Goal: Task Accomplishment & Management: Use online tool/utility

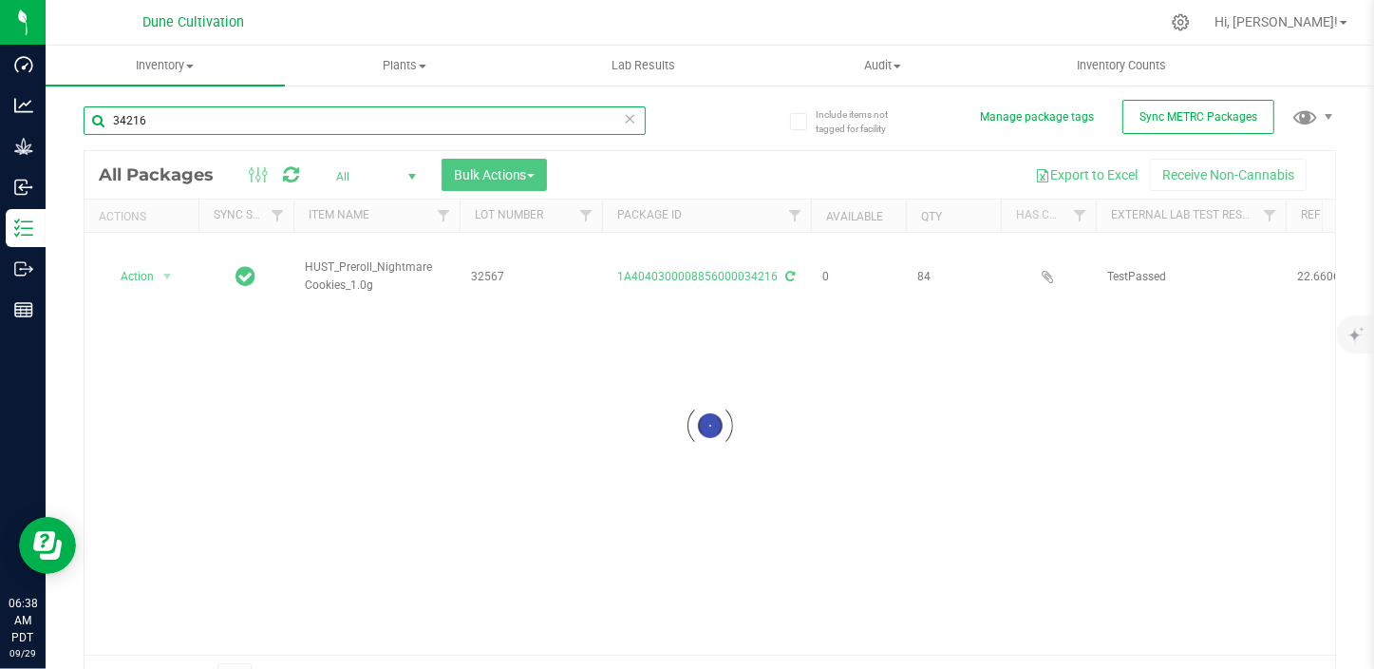
click at [156, 126] on input "34216" at bounding box center [365, 120] width 562 height 28
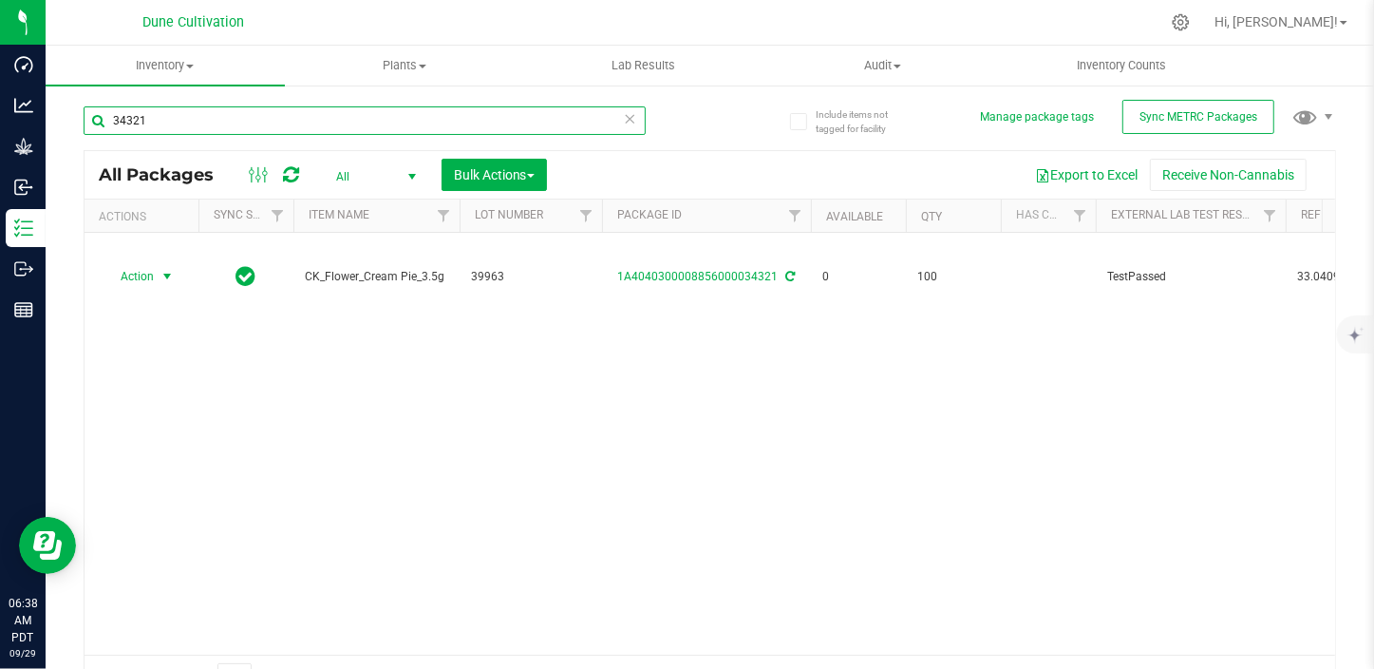
type input "34321"
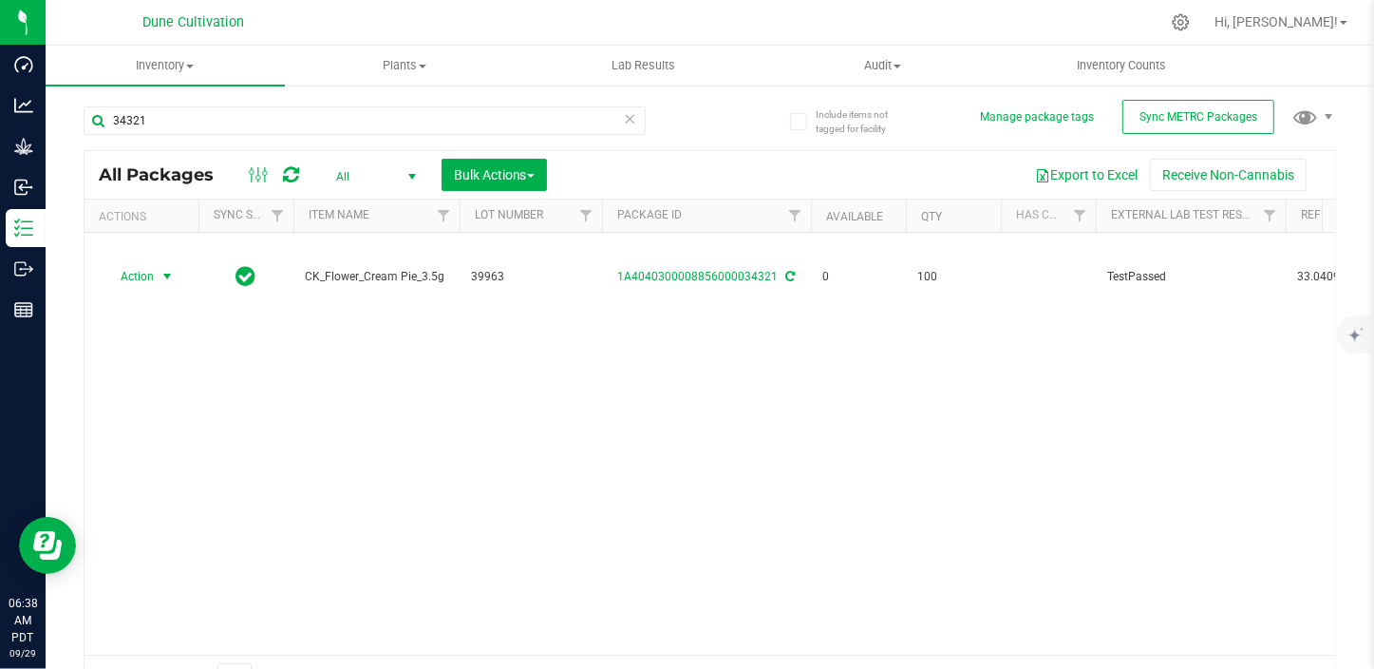
click at [166, 271] on span "select" at bounding box center [167, 276] width 15 height 15
click at [180, 417] on li "Print package label" at bounding box center [165, 420] width 122 height 28
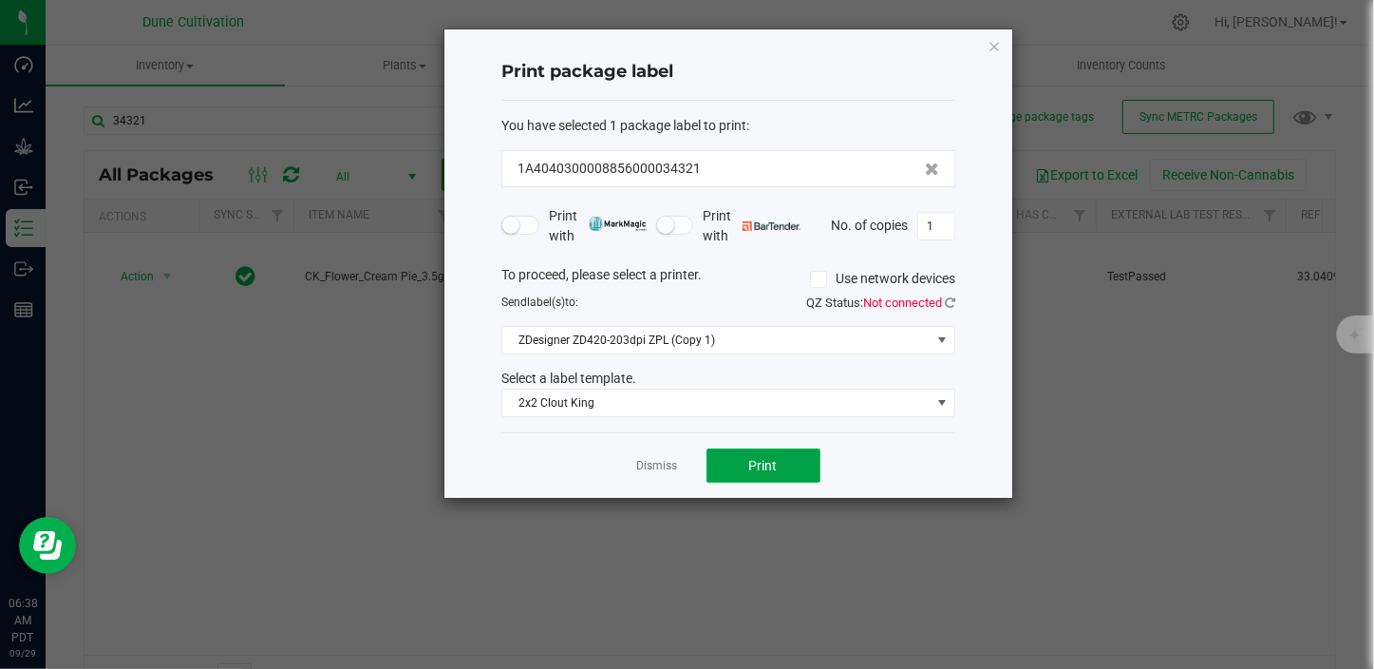
click at [765, 453] on button "Print" at bounding box center [763, 465] width 114 height 34
click at [663, 464] on link "Dismiss" at bounding box center [657, 466] width 41 height 16
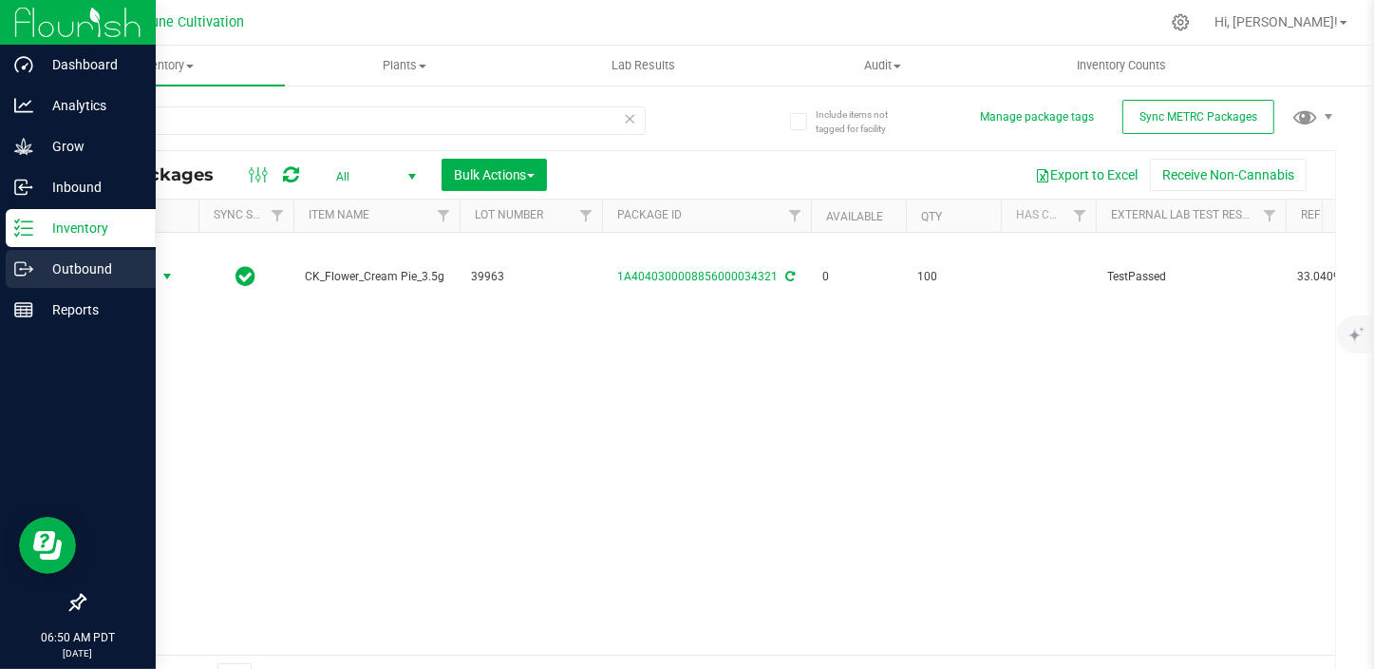
click at [117, 267] on p "Outbound" at bounding box center [90, 268] width 114 height 23
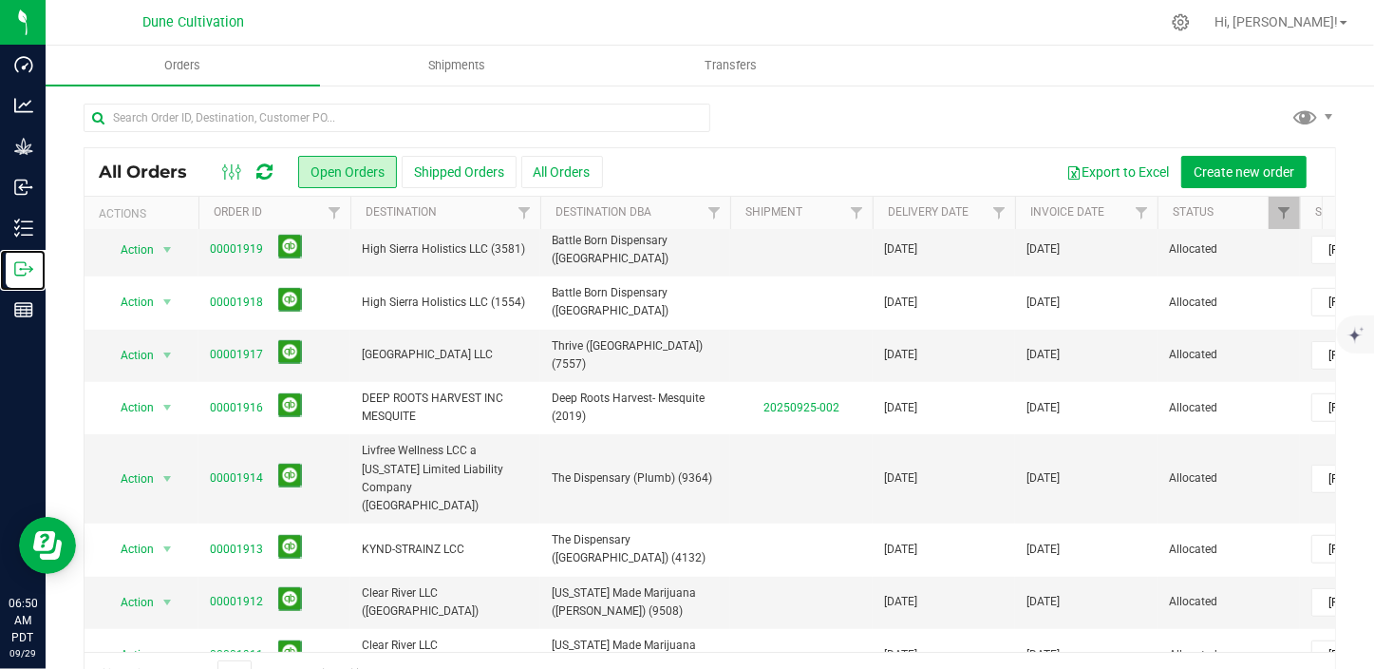
scroll to position [47, 0]
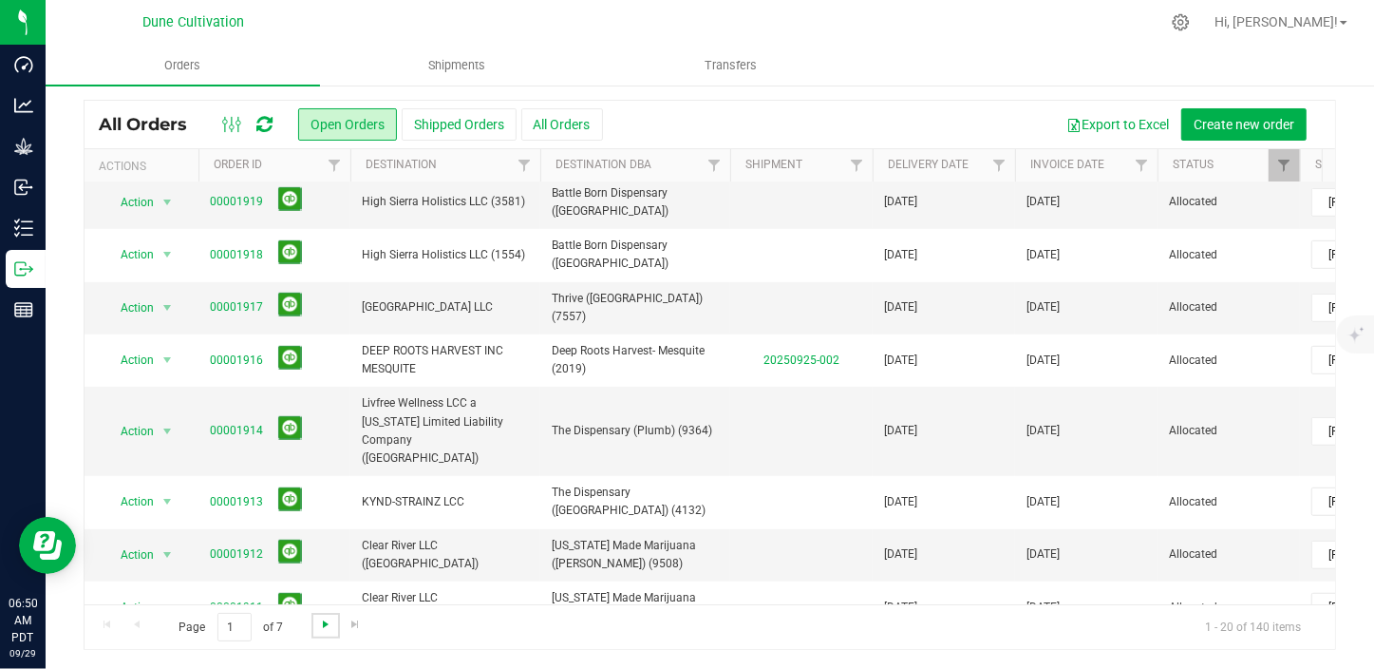
click at [323, 622] on span "Go to the next page" at bounding box center [325, 623] width 15 height 15
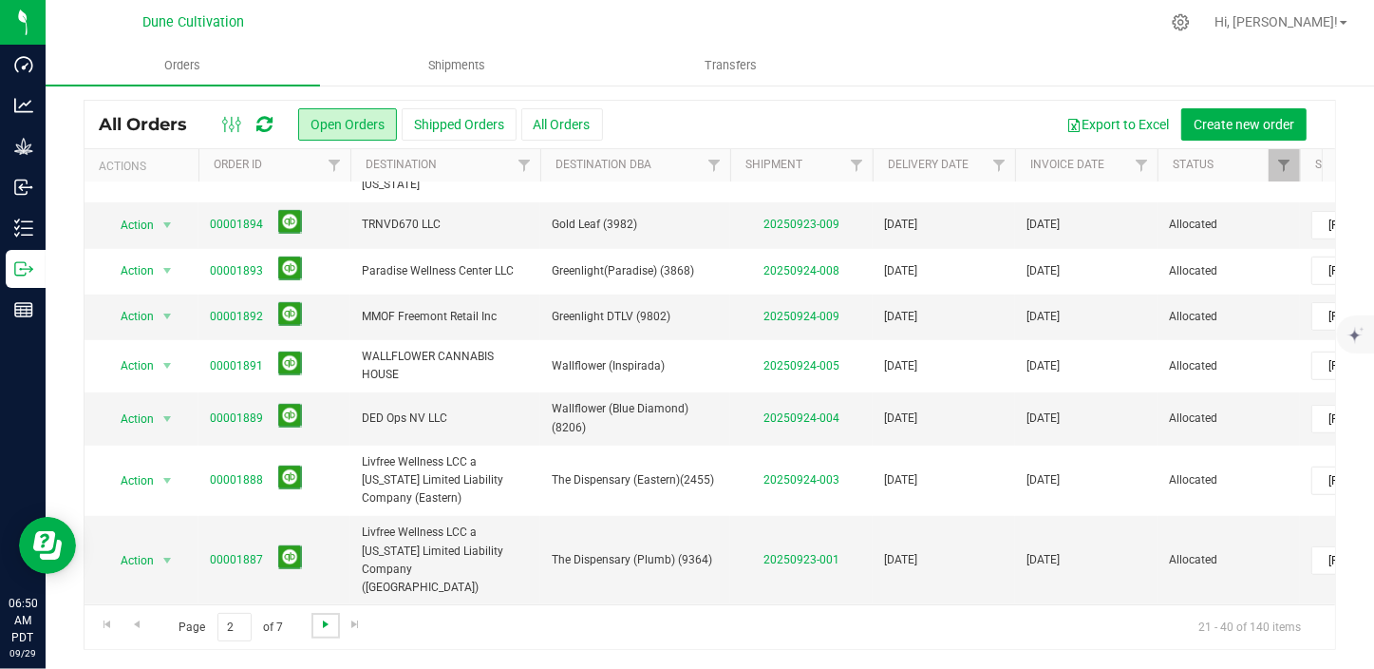
scroll to position [0, 0]
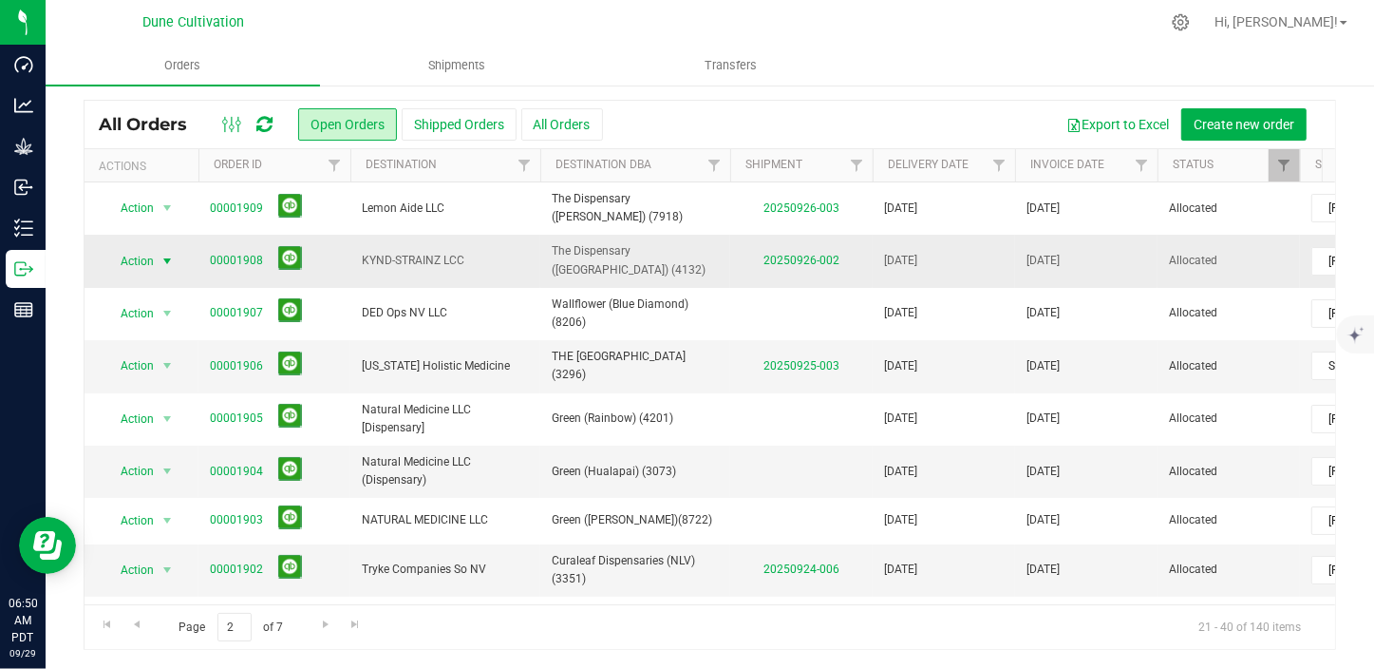
click at [161, 251] on span "select" at bounding box center [168, 261] width 24 height 27
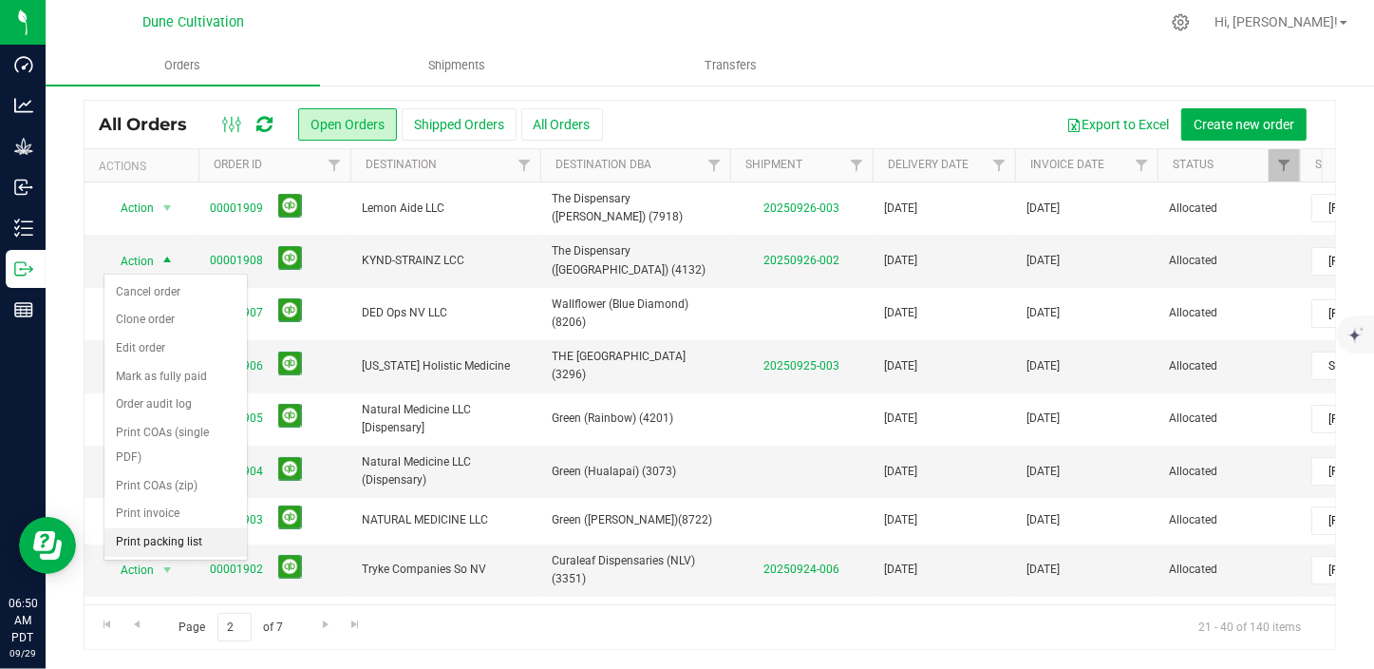
click at [199, 528] on li "Print packing list" at bounding box center [175, 542] width 142 height 28
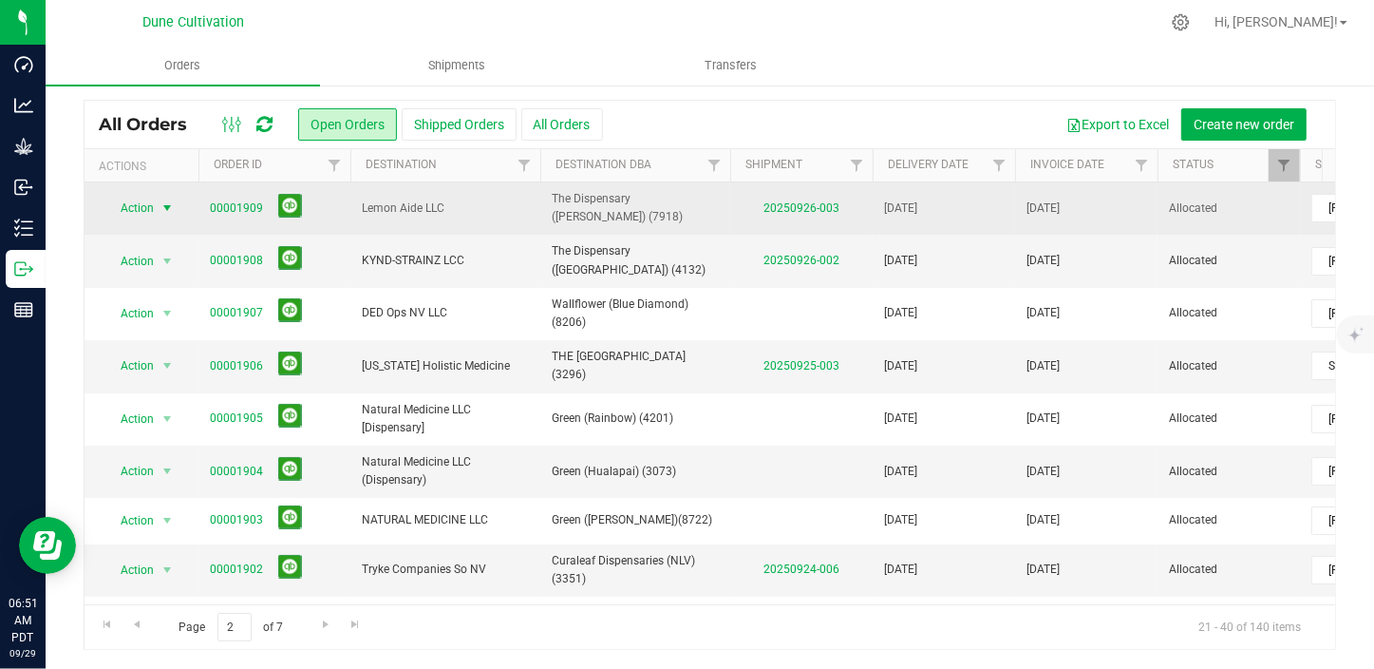
click at [165, 210] on span "select" at bounding box center [167, 207] width 15 height 15
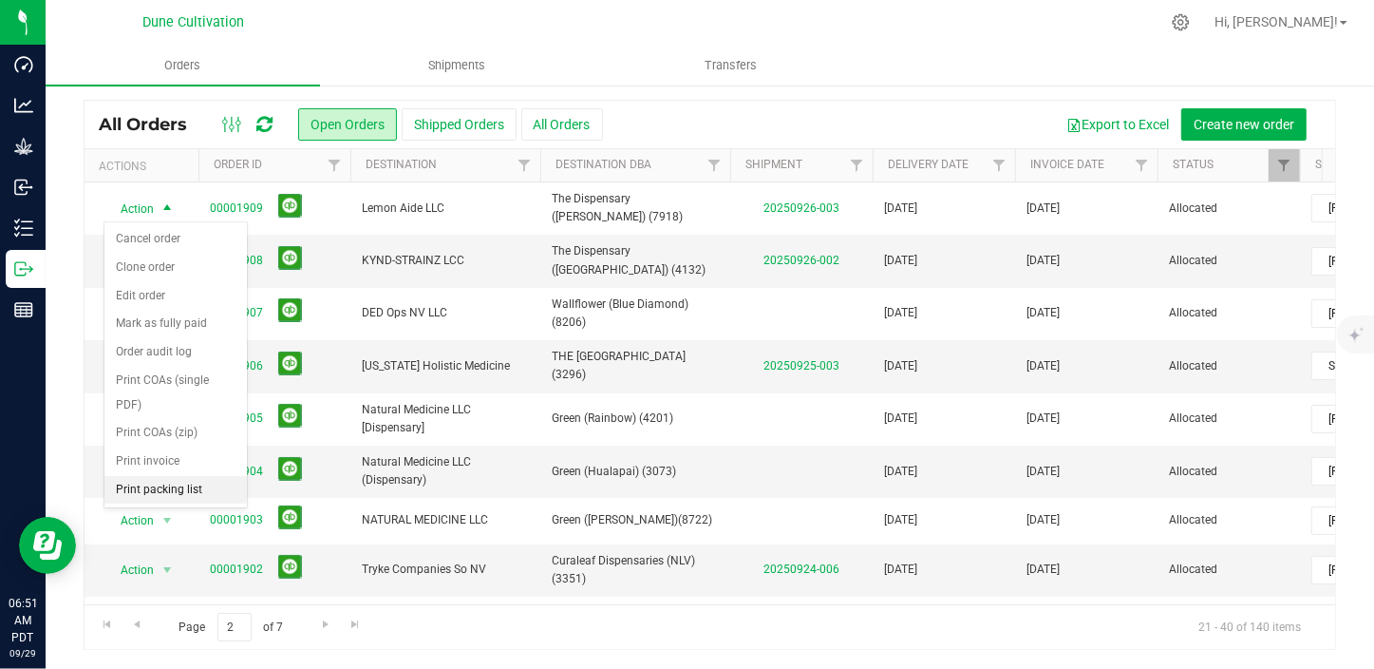
click at [177, 476] on li "Print packing list" at bounding box center [175, 490] width 142 height 28
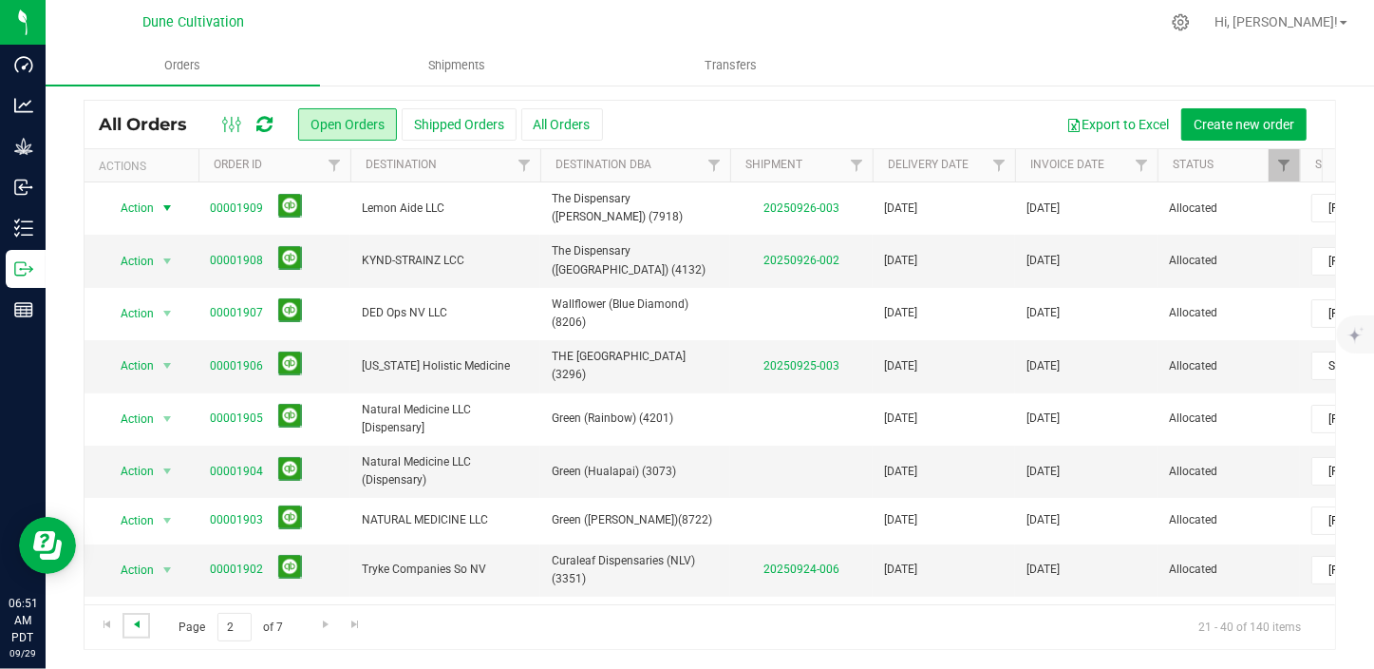
click at [140, 627] on span "Go to the previous page" at bounding box center [136, 623] width 15 height 15
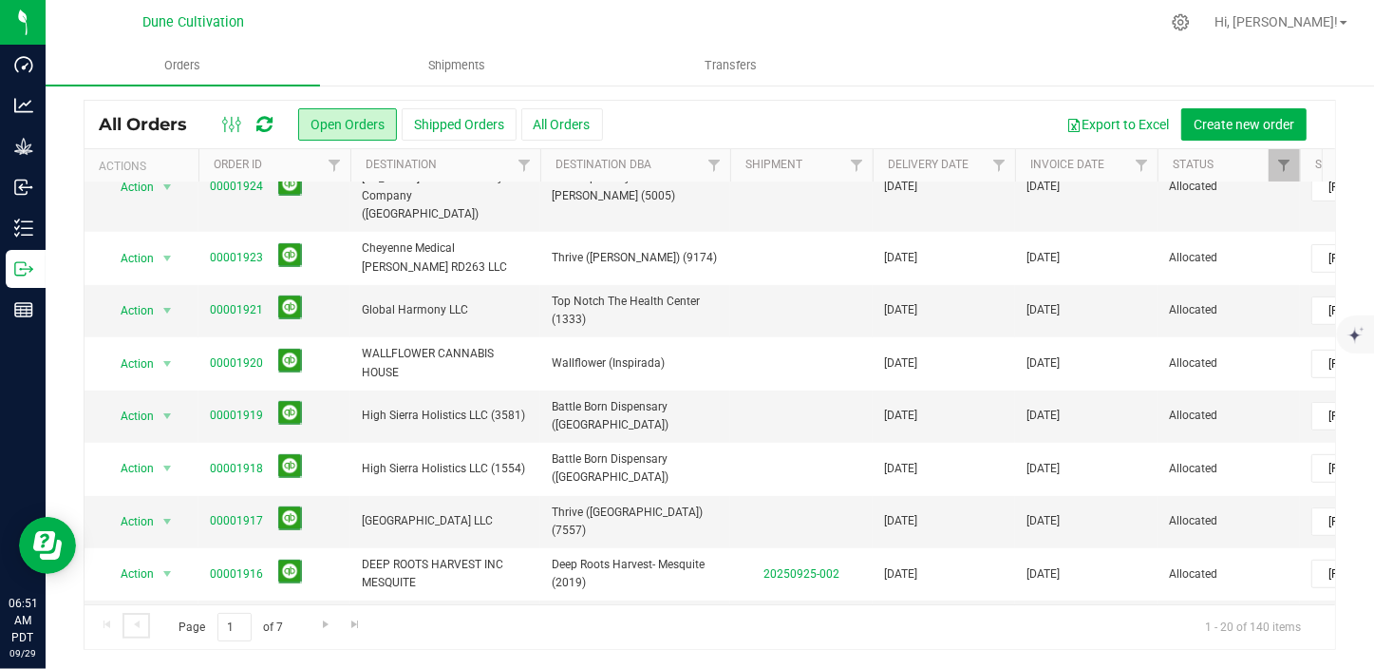
scroll to position [518, 0]
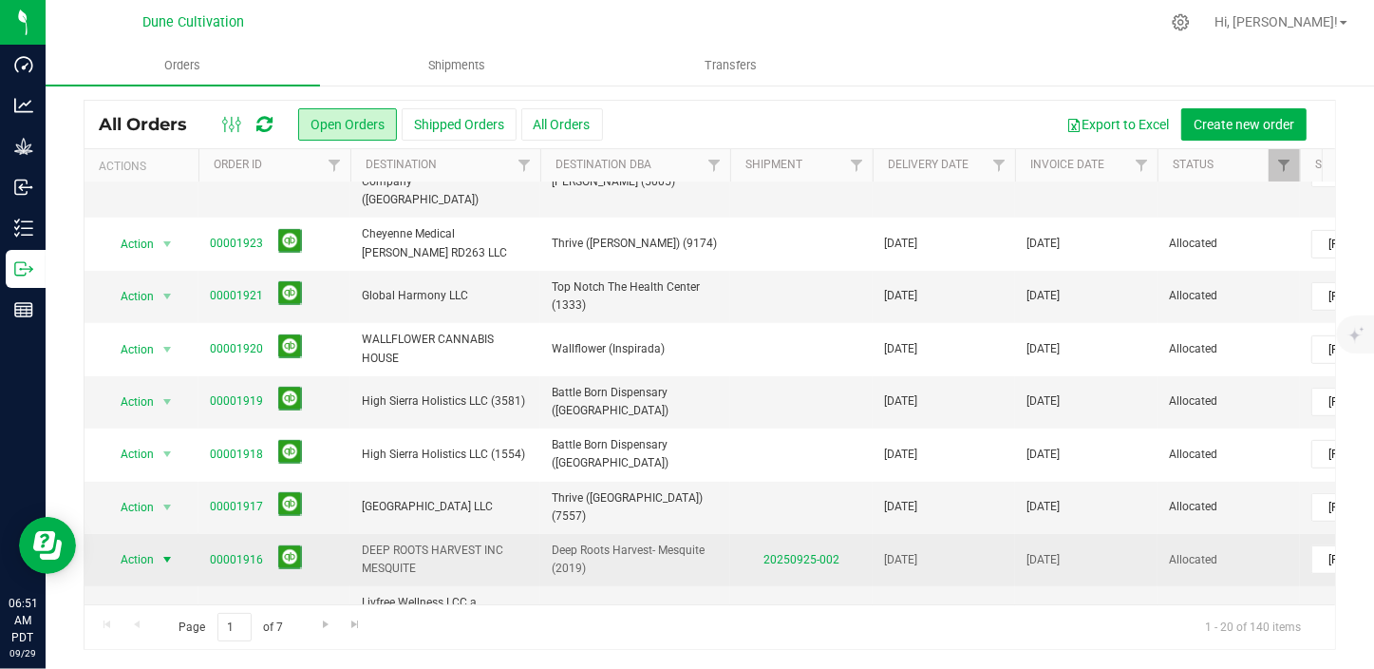
click at [161, 552] on span "select" at bounding box center [167, 559] width 15 height 15
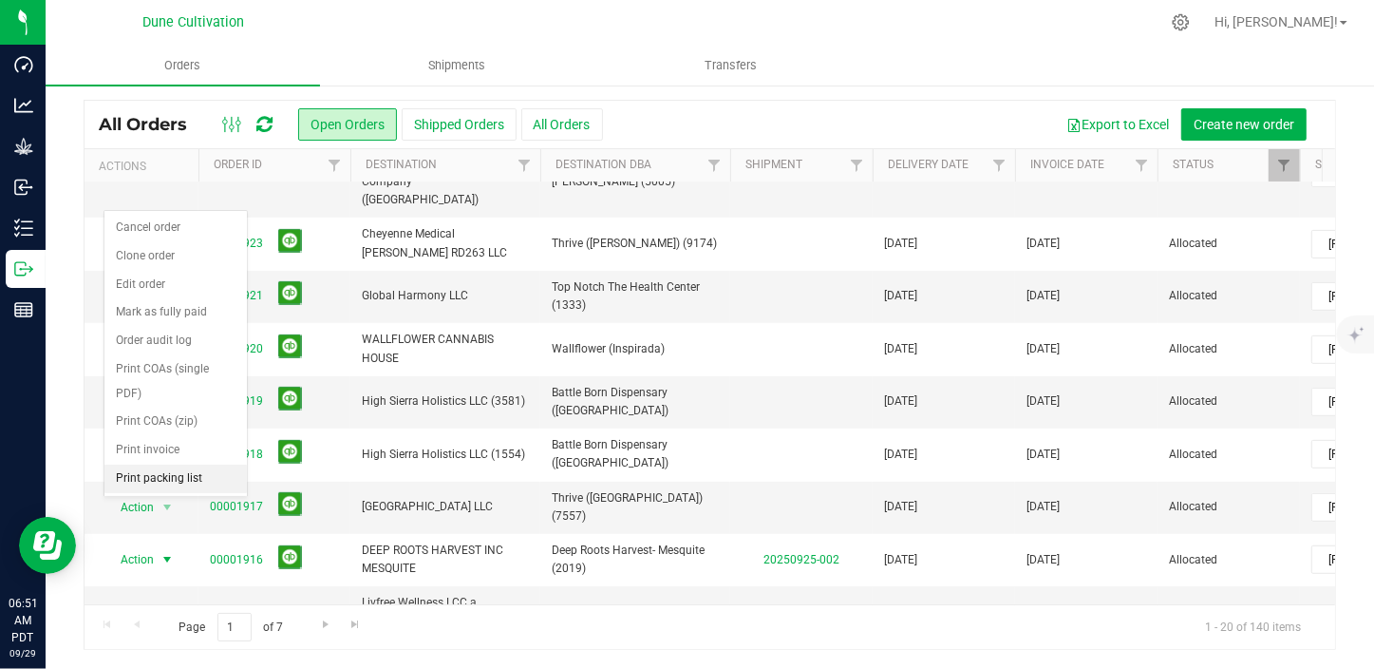
click at [176, 464] on li "Print packing list" at bounding box center [175, 478] width 142 height 28
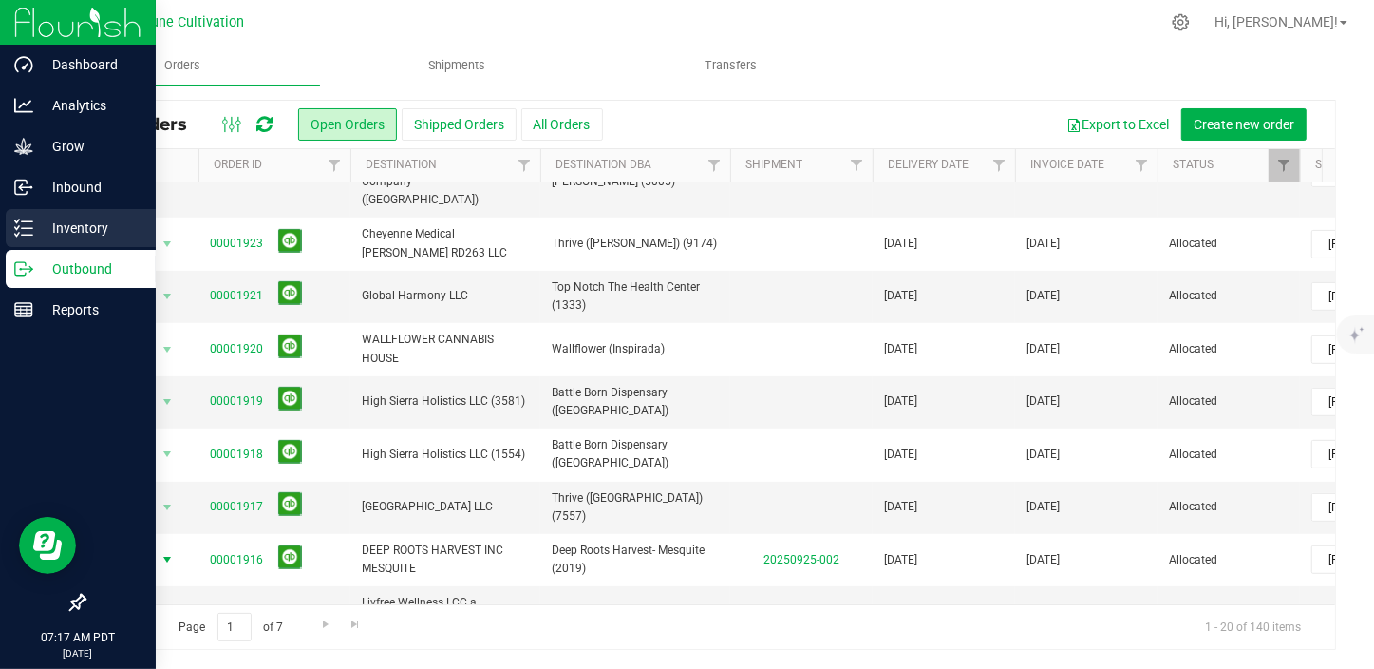
click at [80, 225] on p "Inventory" at bounding box center [90, 228] width 114 height 23
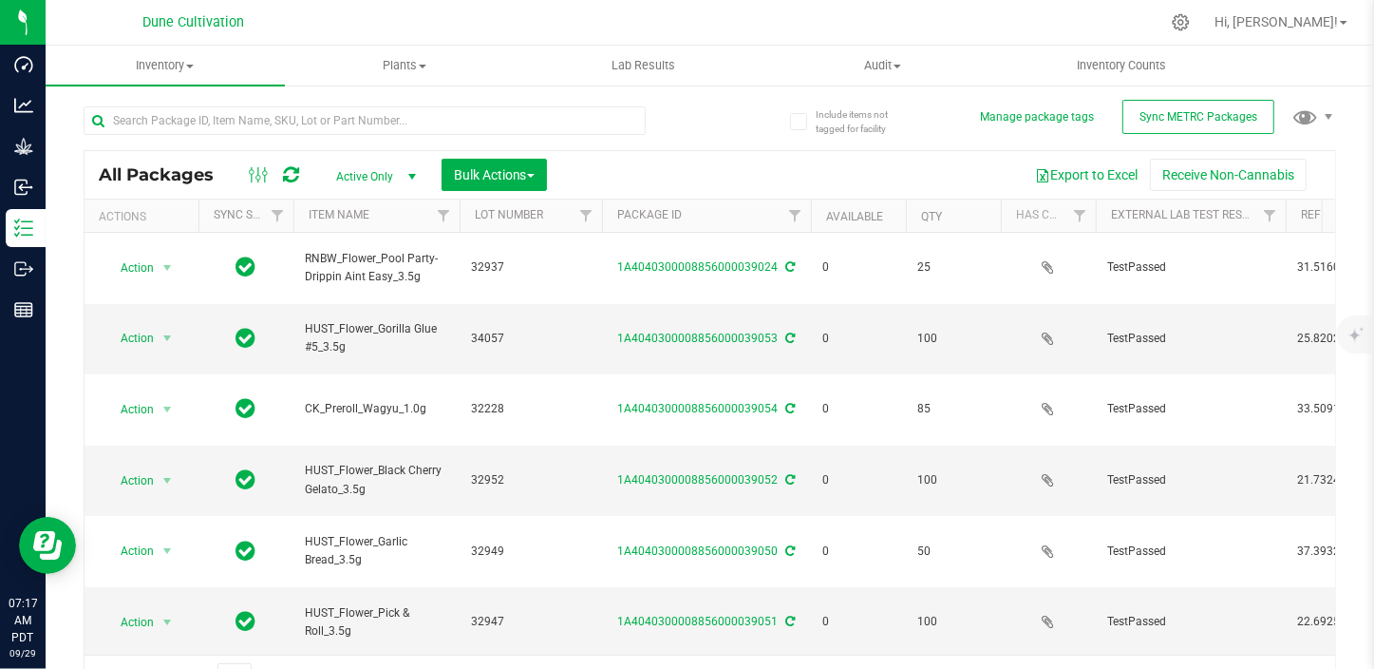
click at [378, 180] on span "Active Only" at bounding box center [372, 176] width 104 height 27
click at [369, 281] on li "All" at bounding box center [371, 292] width 103 height 28
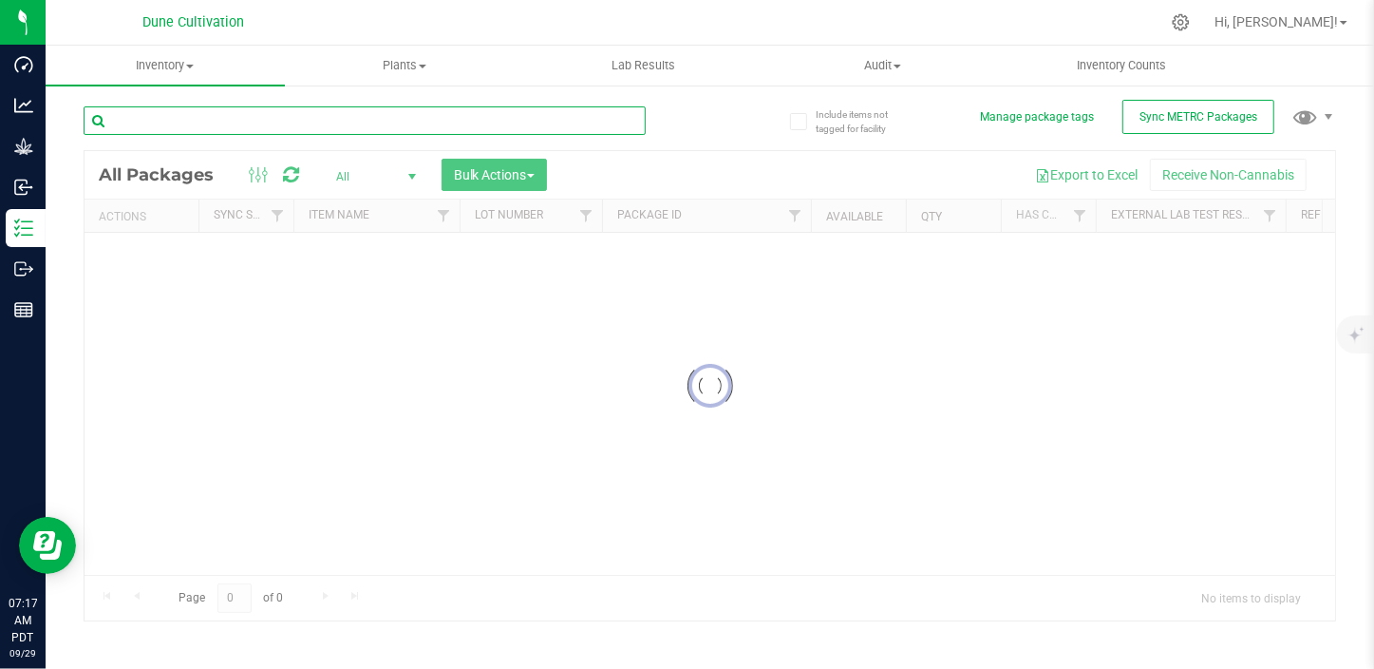
click at [225, 123] on input "text" at bounding box center [365, 120] width 562 height 28
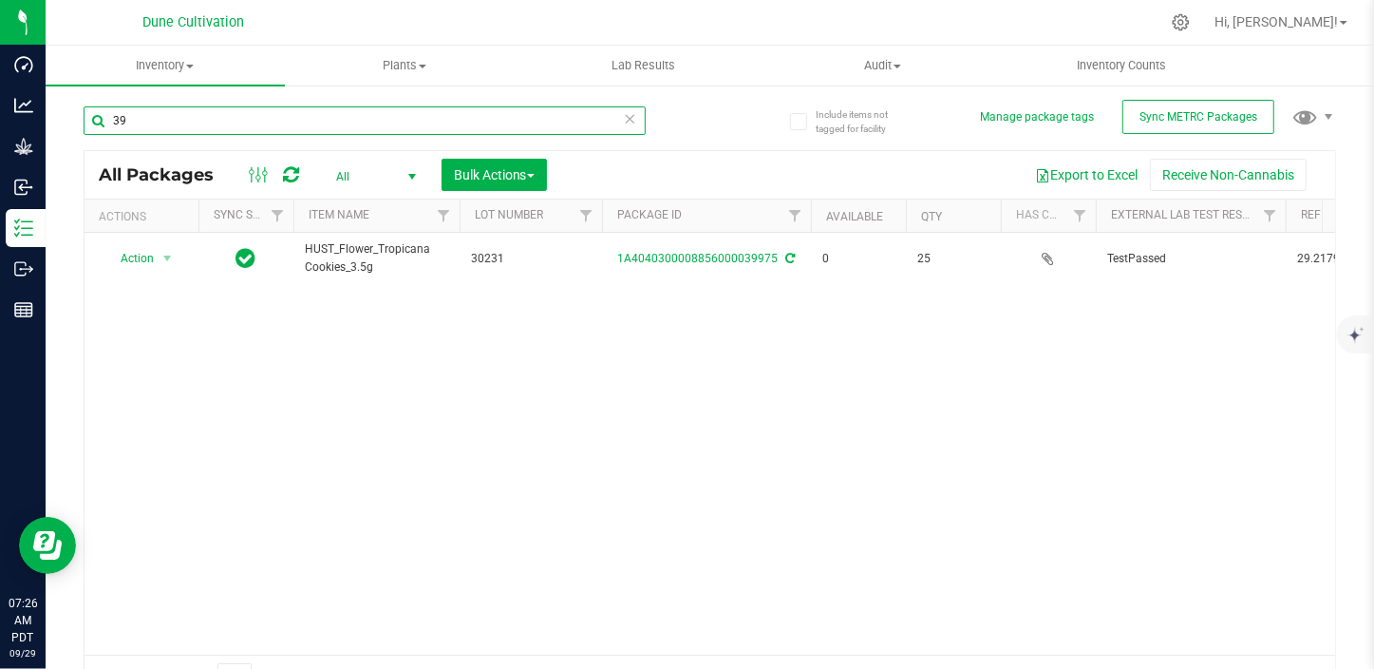
type input "3"
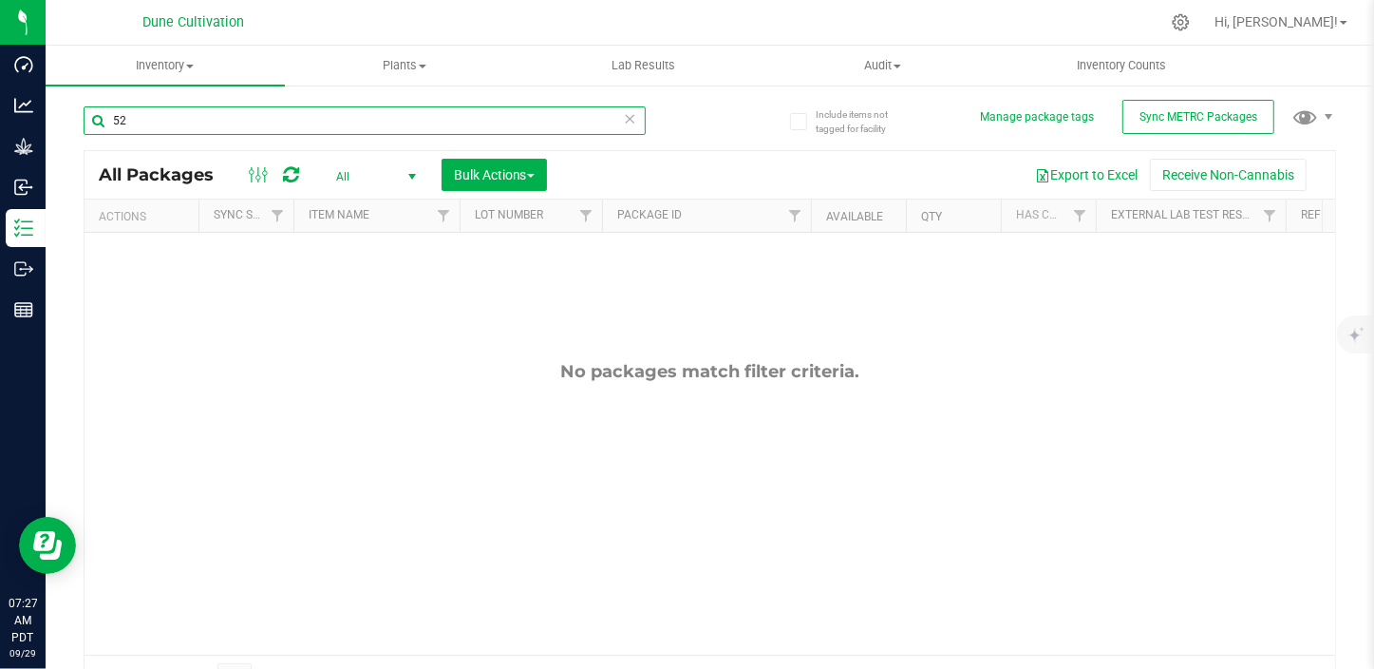
type input "5"
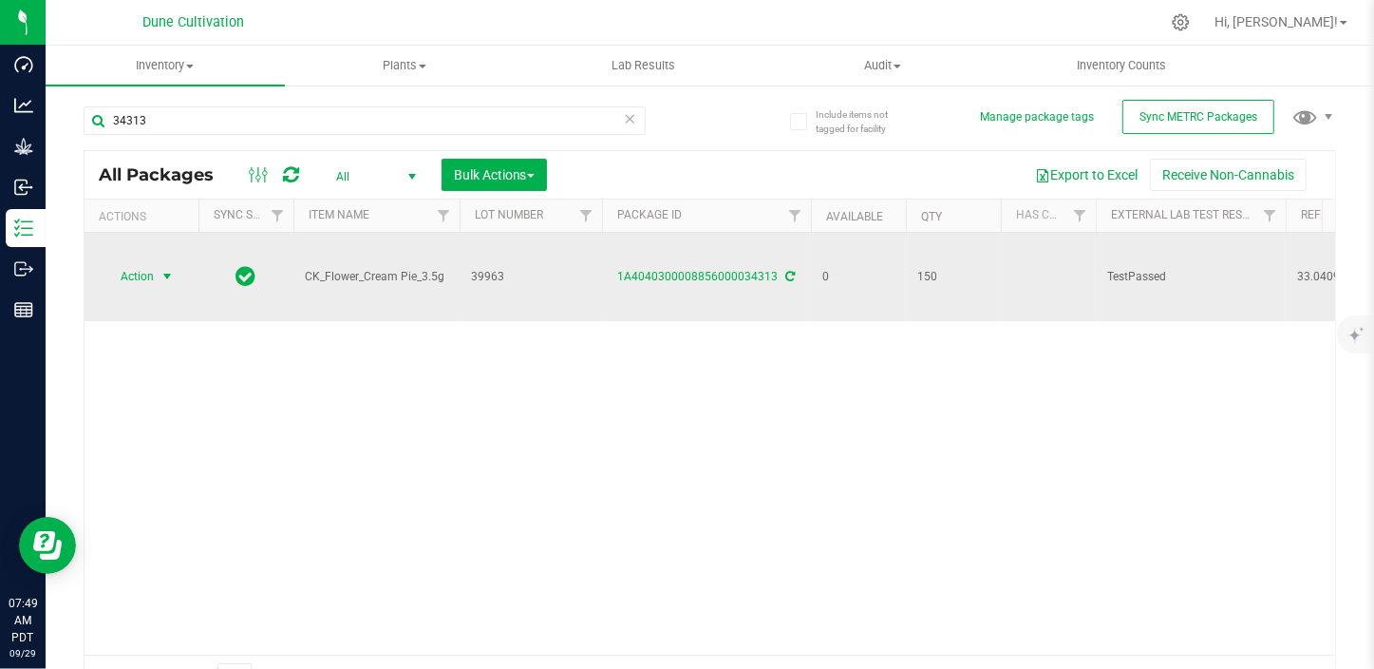
click at [169, 279] on span "select" at bounding box center [167, 276] width 15 height 15
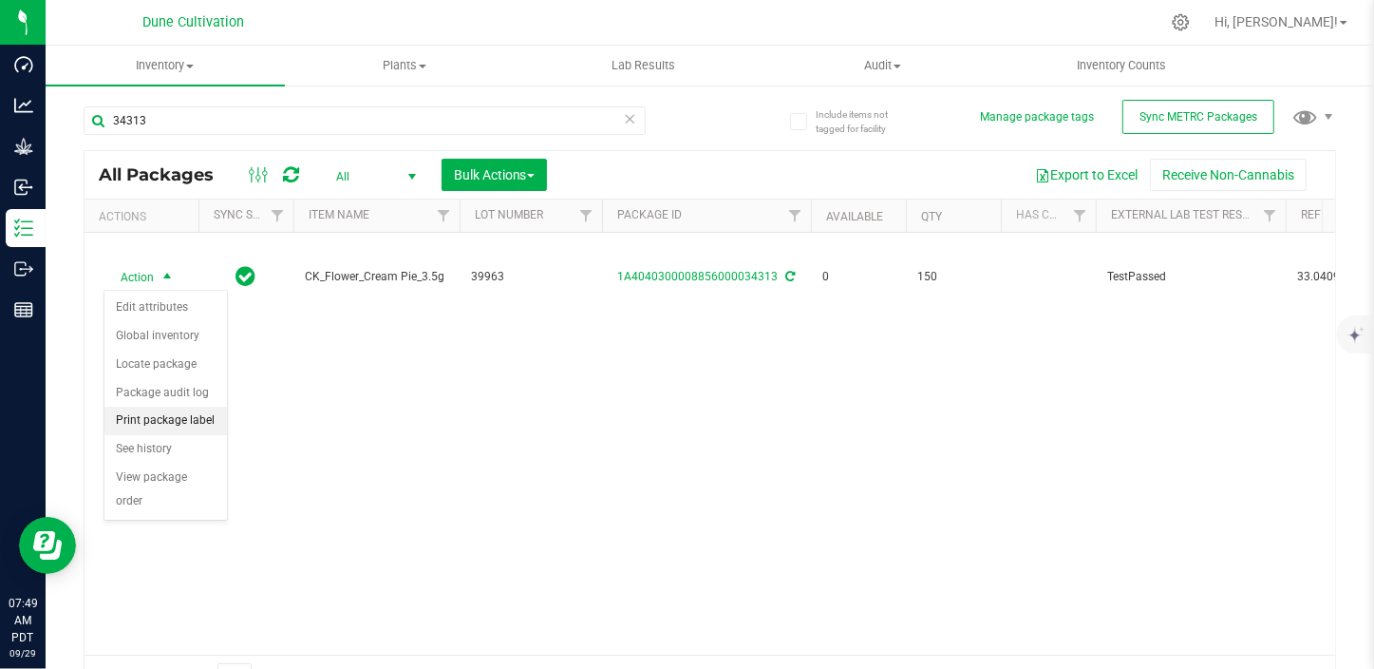
click at [194, 419] on li "Print package label" at bounding box center [165, 420] width 122 height 28
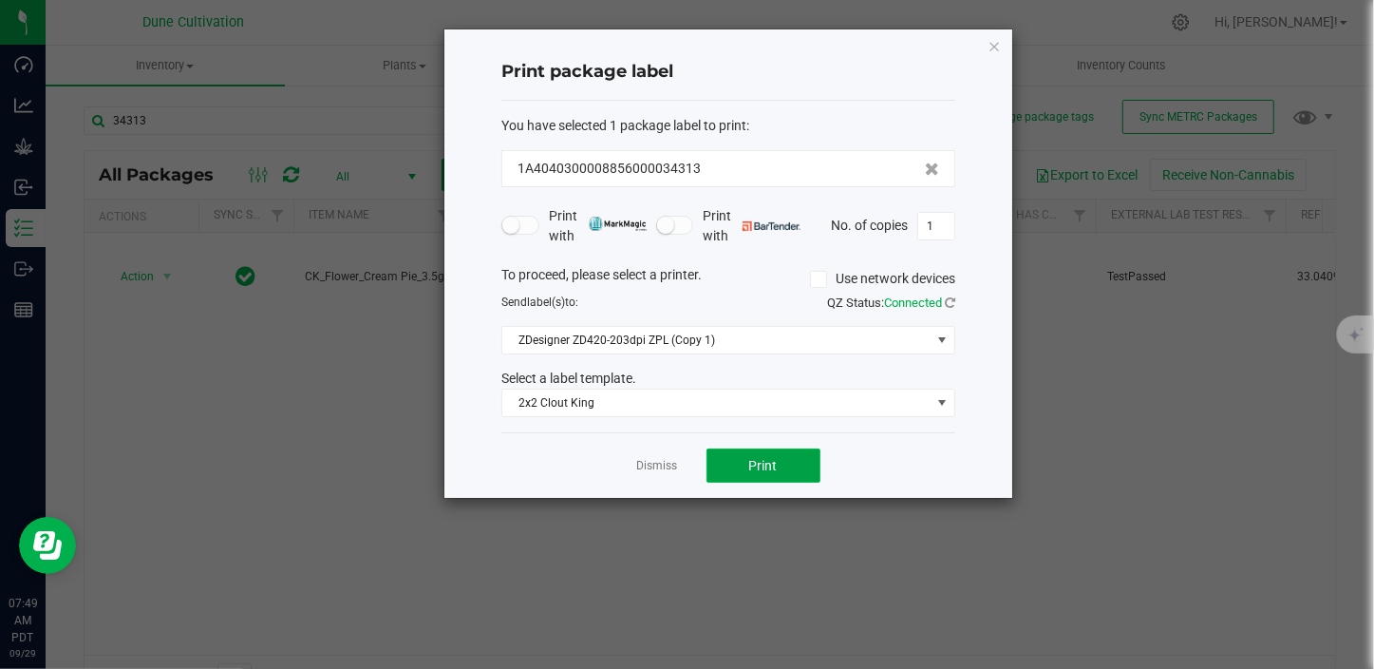
click at [771, 462] on span "Print" at bounding box center [763, 465] width 28 height 15
click at [657, 468] on link "Dismiss" at bounding box center [657, 466] width 41 height 16
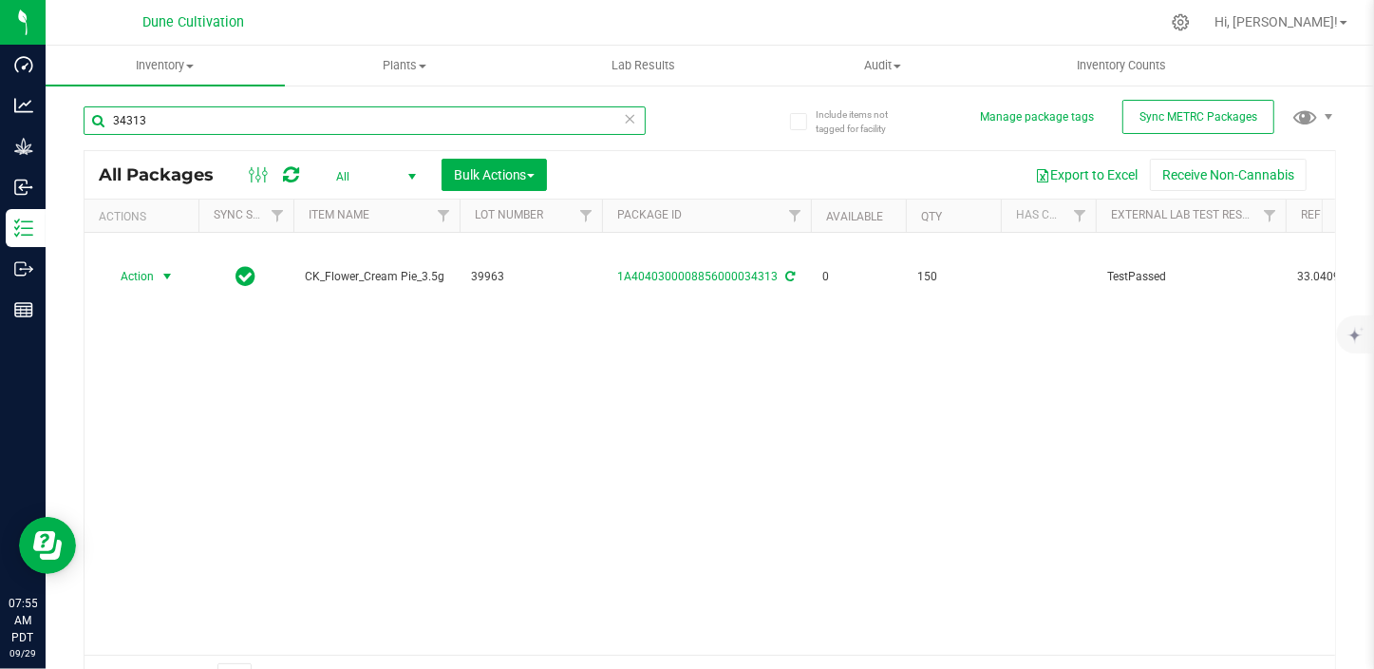
click at [184, 121] on input "34313" at bounding box center [365, 120] width 562 height 28
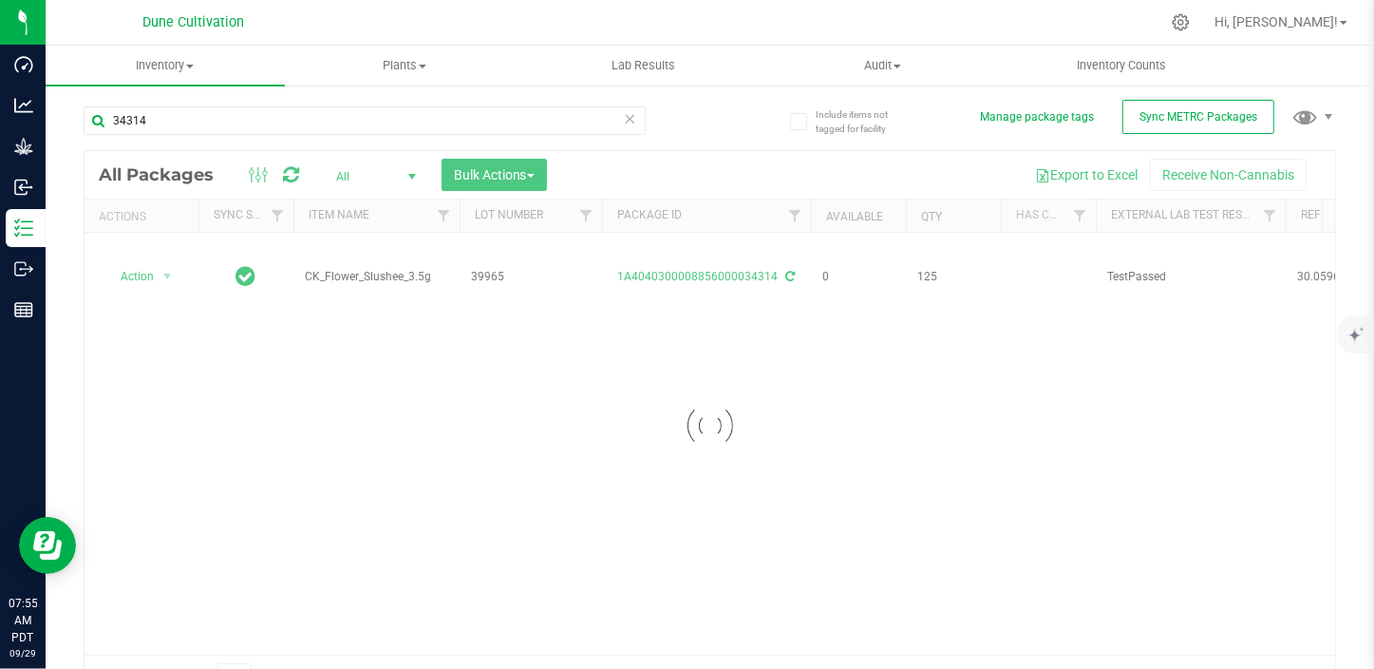
click at [168, 271] on div at bounding box center [710, 425] width 1251 height 548
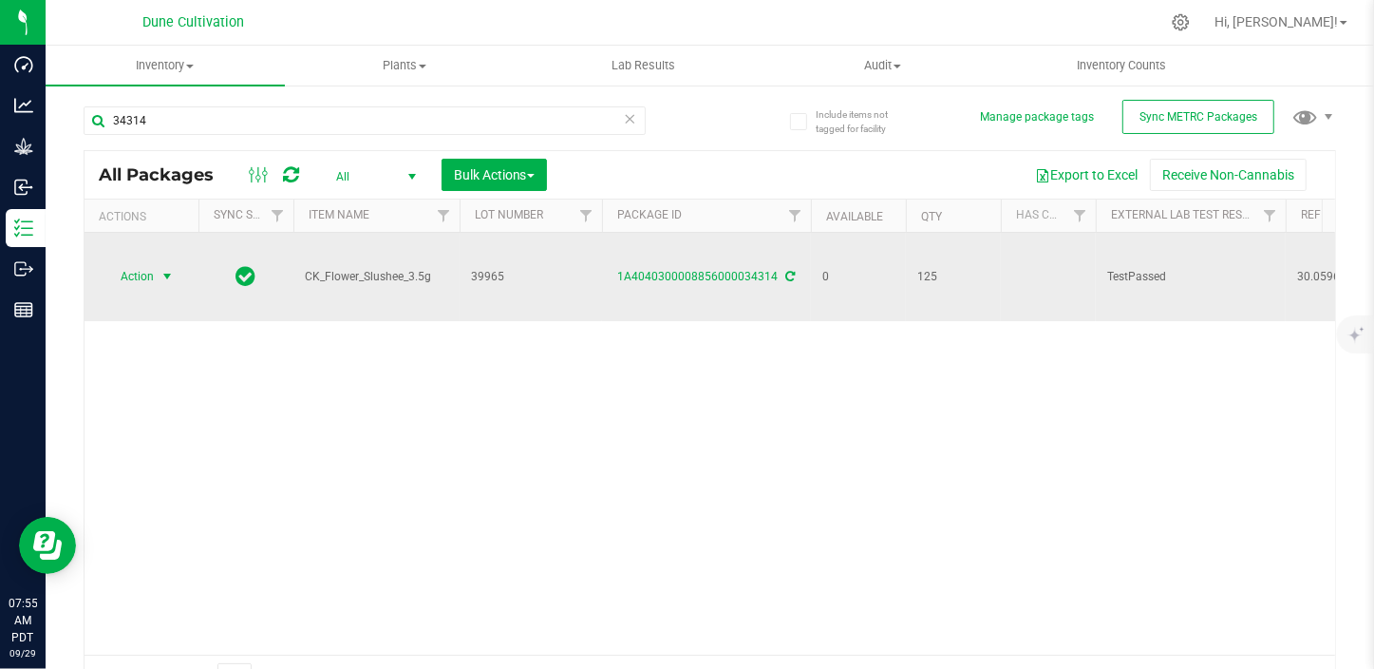
click at [166, 280] on span "select" at bounding box center [167, 276] width 15 height 15
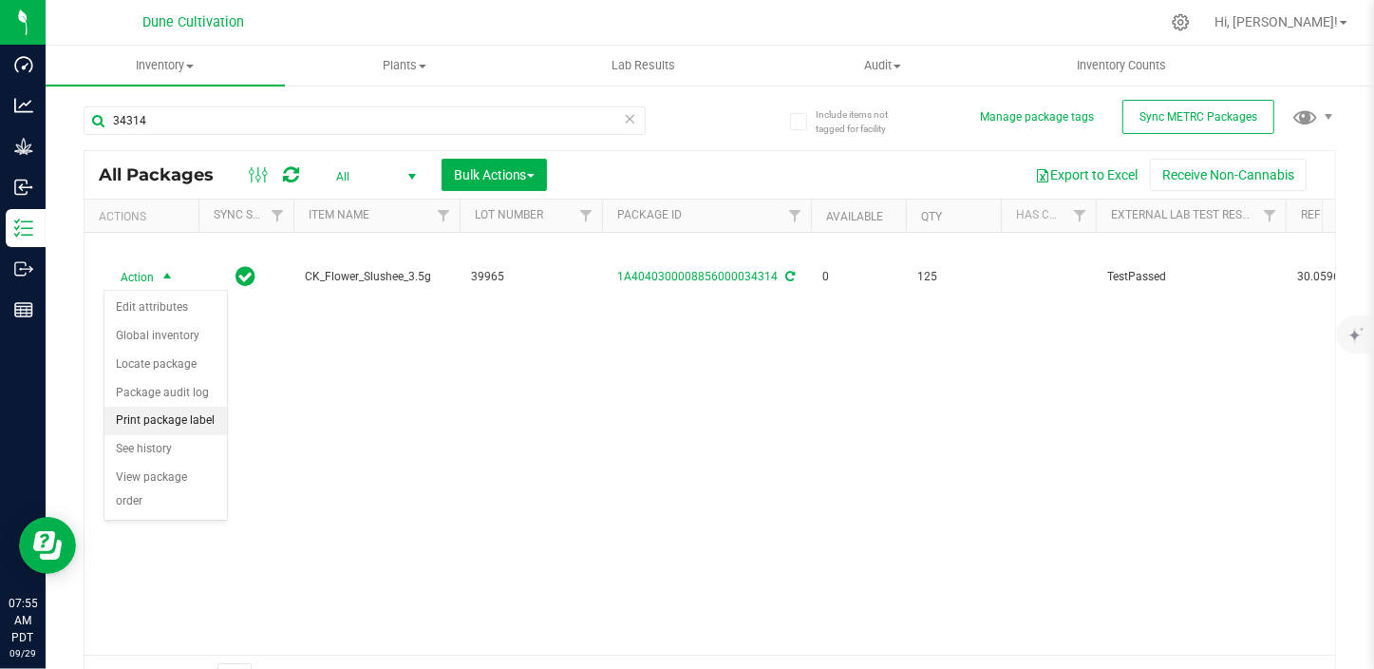
click at [172, 413] on li "Print package label" at bounding box center [165, 420] width 122 height 28
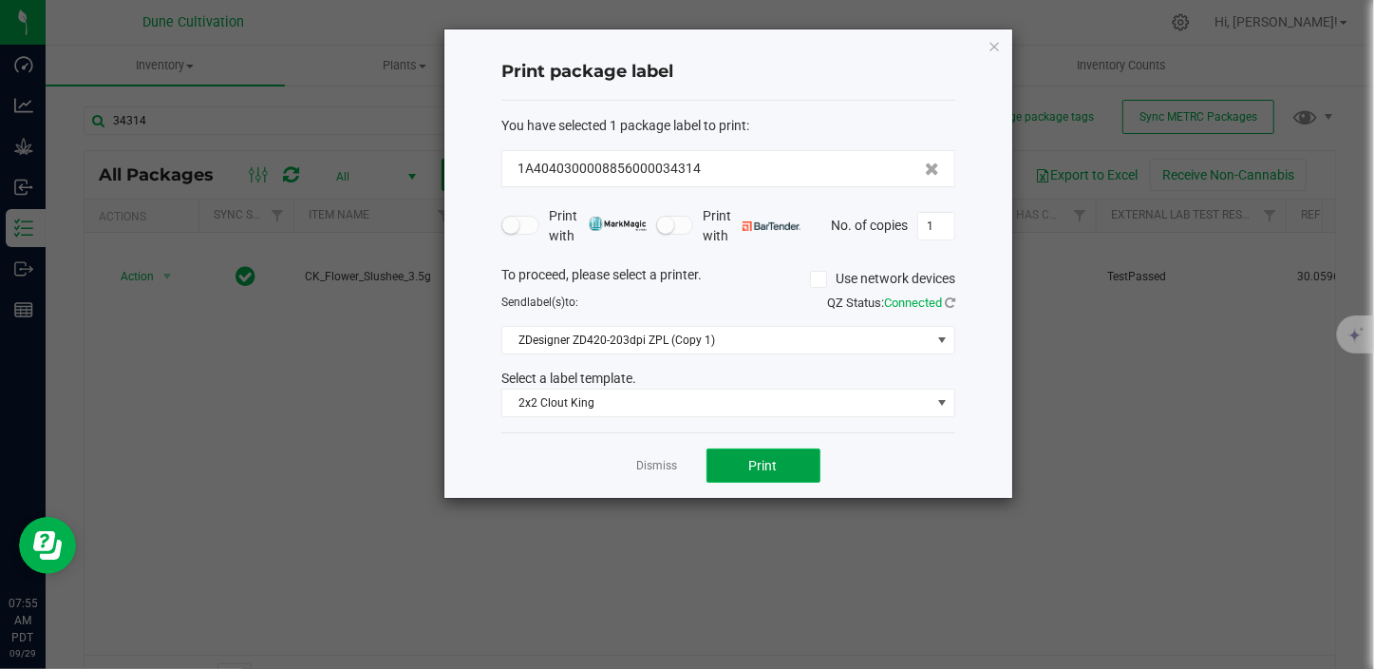
click at [770, 458] on span "Print" at bounding box center [763, 465] width 28 height 15
click at [671, 467] on link "Dismiss" at bounding box center [657, 466] width 41 height 16
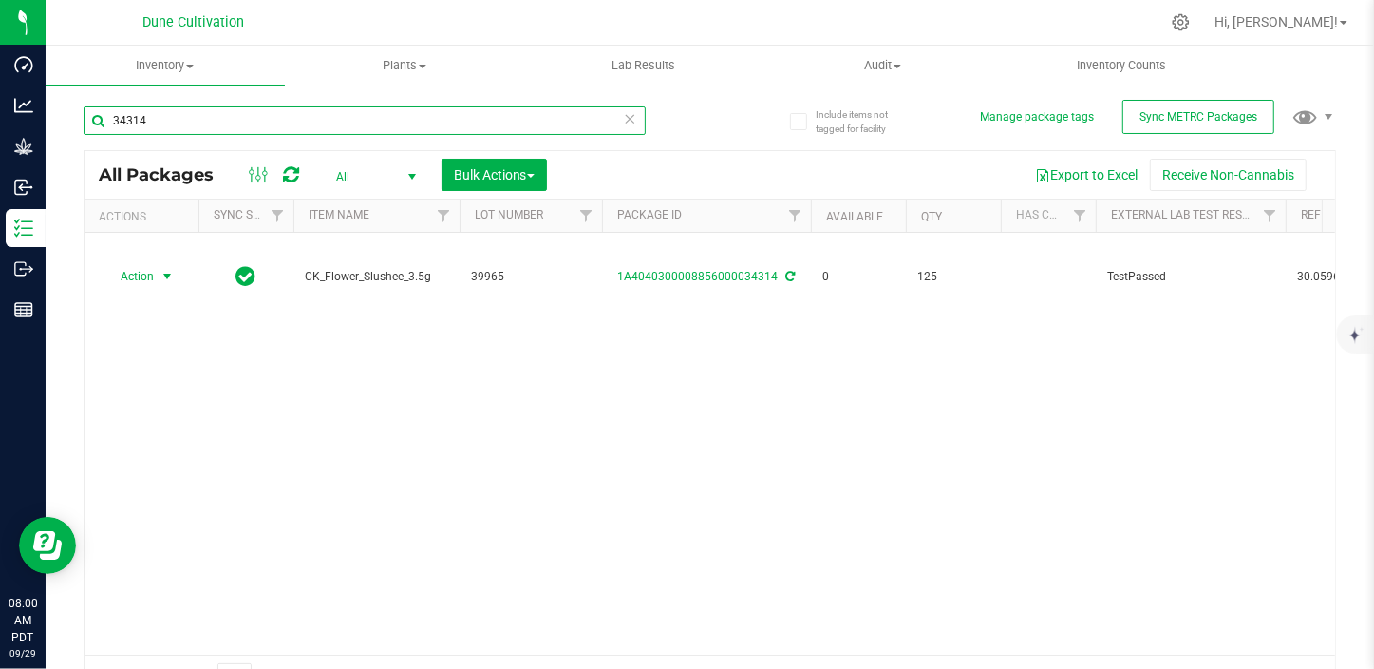
click at [306, 128] on input "34314" at bounding box center [365, 120] width 562 height 28
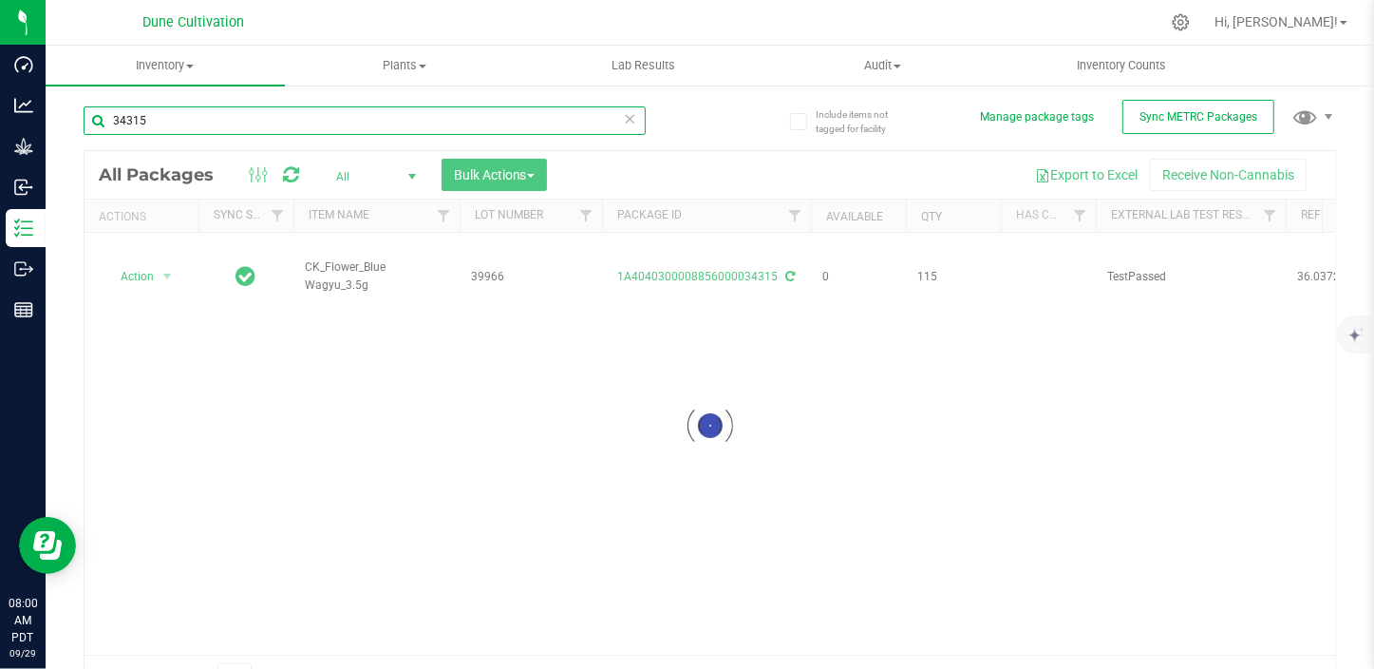
type input "34315"
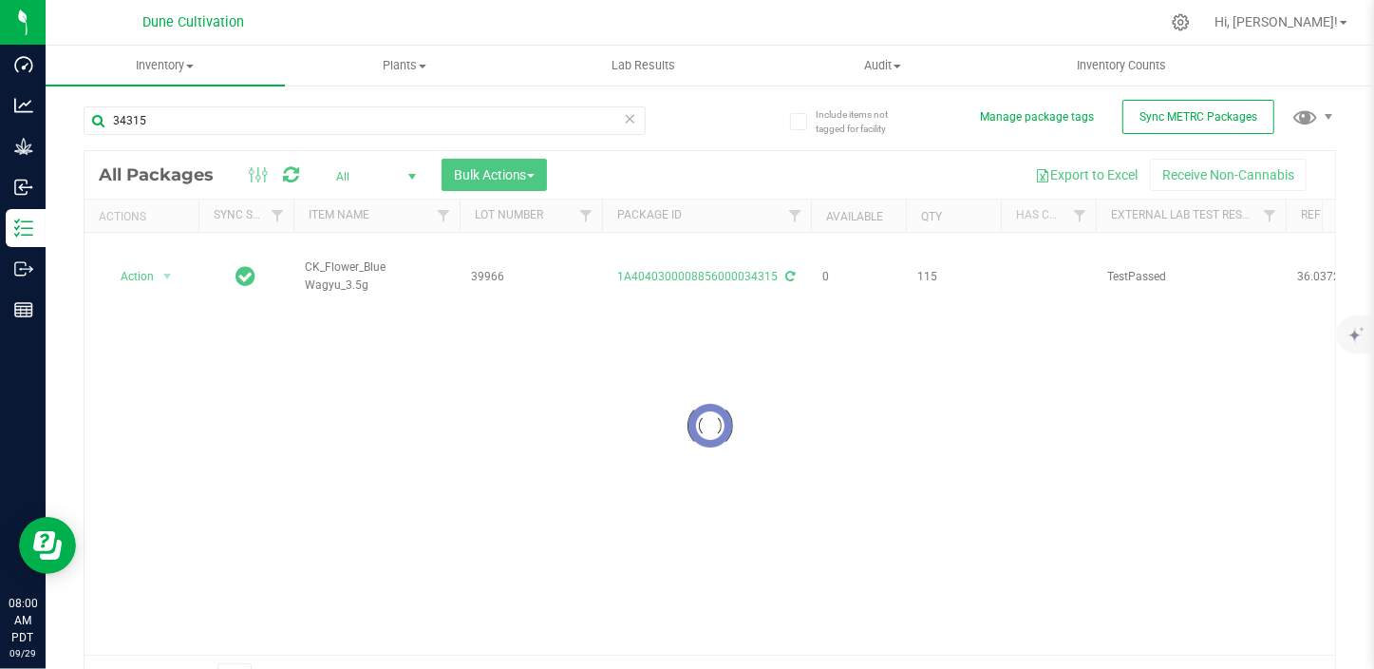
click at [152, 277] on div at bounding box center [710, 425] width 1251 height 548
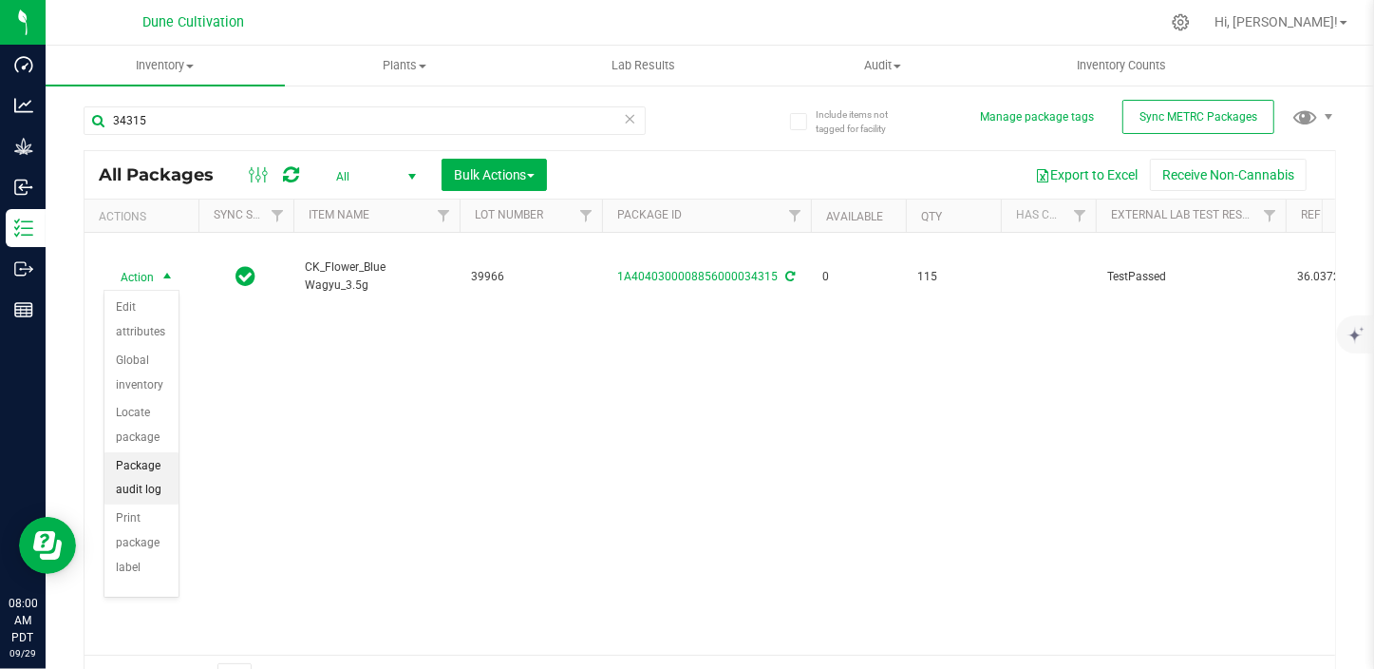
click at [149, 464] on li "Package audit log" at bounding box center [141, 478] width 74 height 52
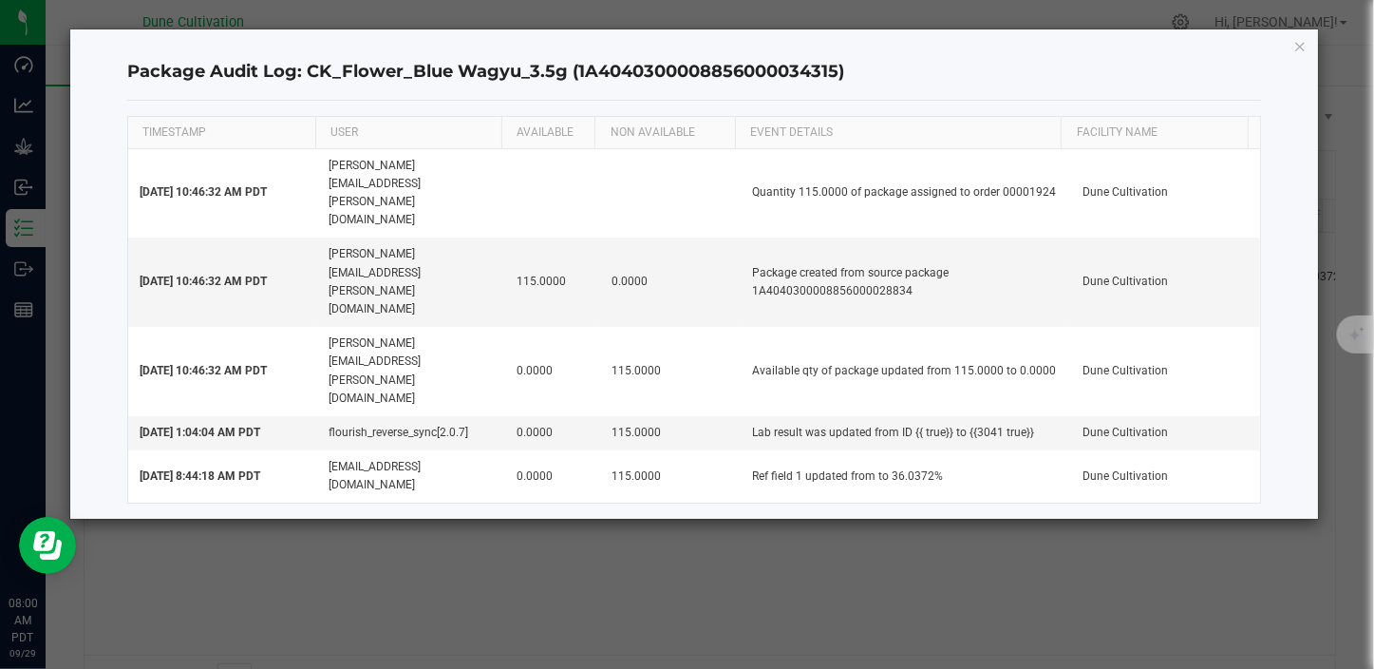
click at [1301, 38] on icon "button" at bounding box center [1299, 45] width 13 height 23
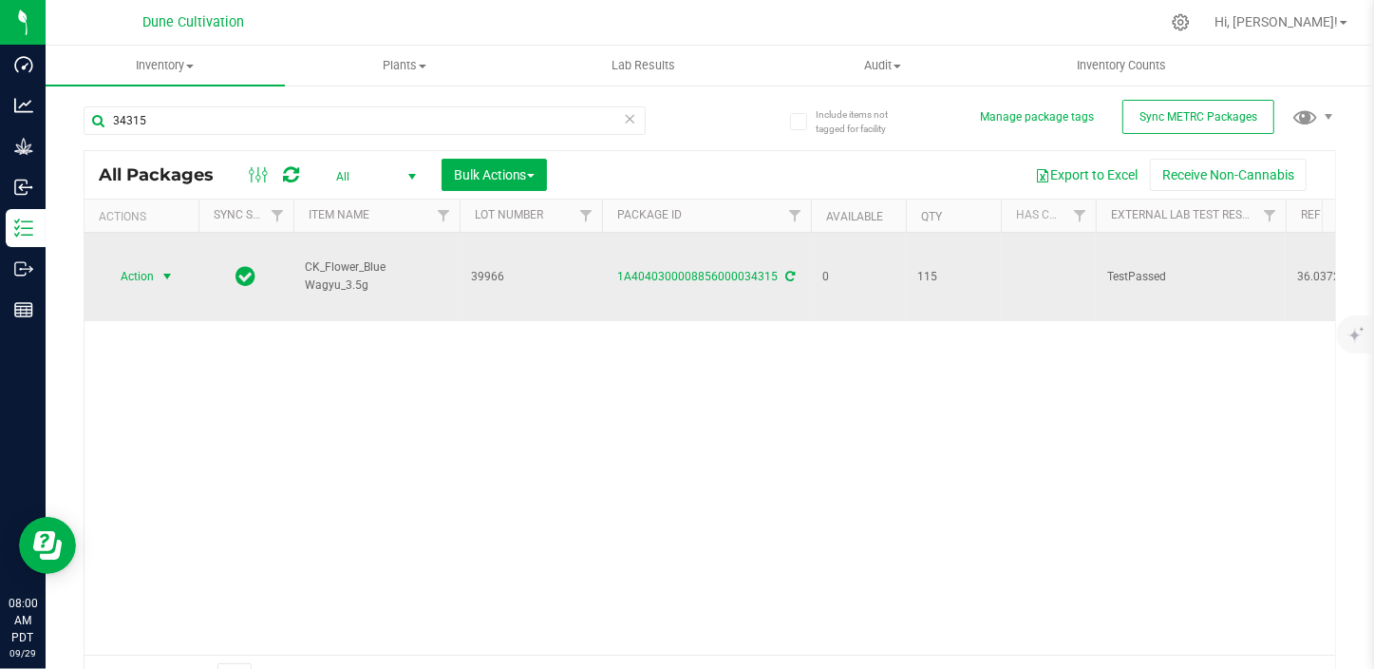
click at [141, 273] on span "Action" at bounding box center [129, 276] width 51 height 27
click at [154, 276] on span "Action" at bounding box center [142, 277] width 76 height 27
click at [153, 278] on span "Action" at bounding box center [129, 276] width 51 height 27
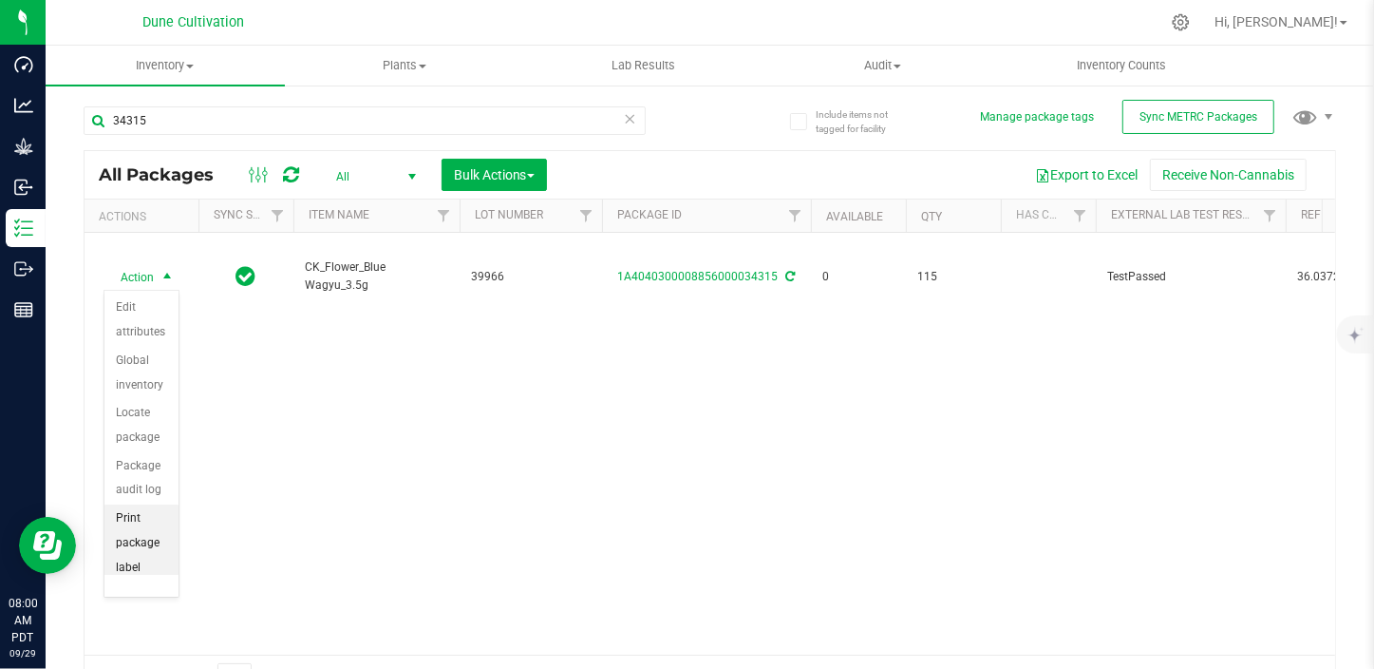
click at [128, 539] on li "Print package label" at bounding box center [141, 542] width 74 height 77
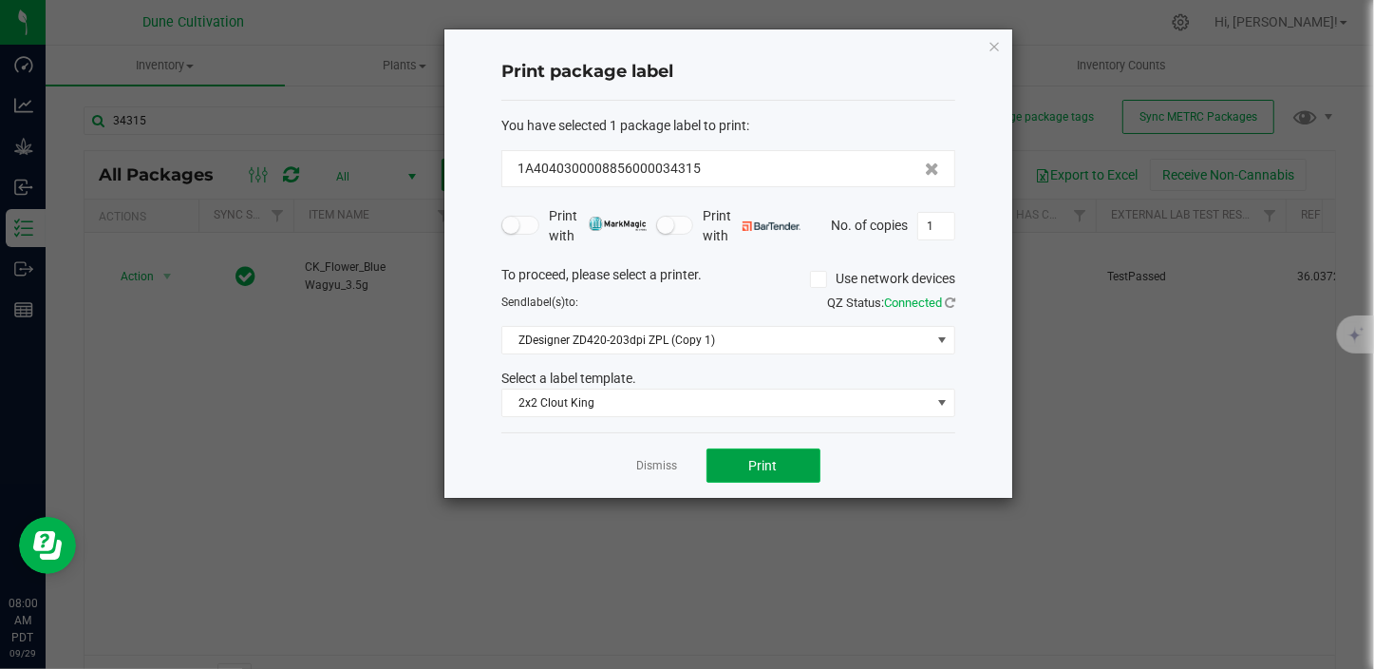
click at [770, 458] on span "Print" at bounding box center [763, 465] width 28 height 15
